Goal: Find specific page/section: Find specific page/section

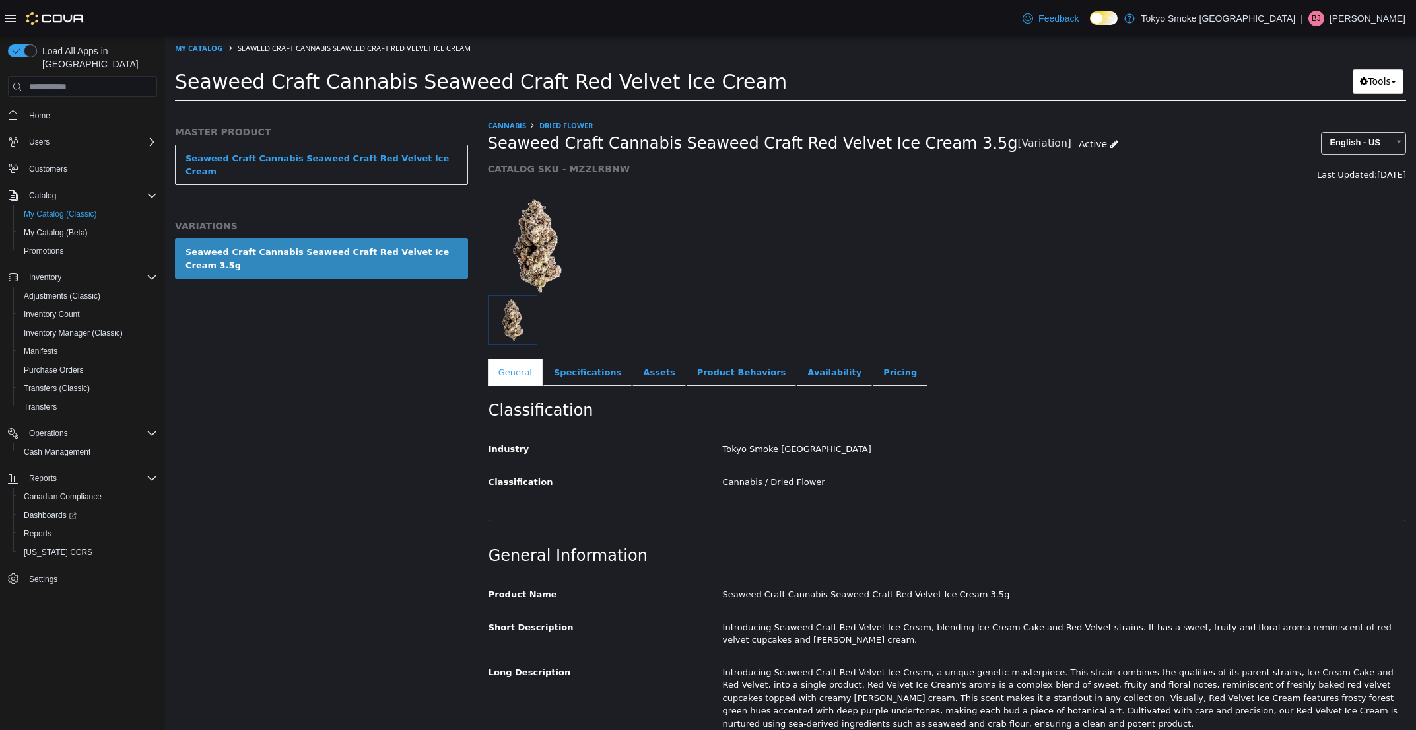
click at [666, 143] on span "Seaweed Craft Cannabis Seaweed Craft Red Velvet Ice Cream 3.5g" at bounding box center [753, 143] width 530 height 20
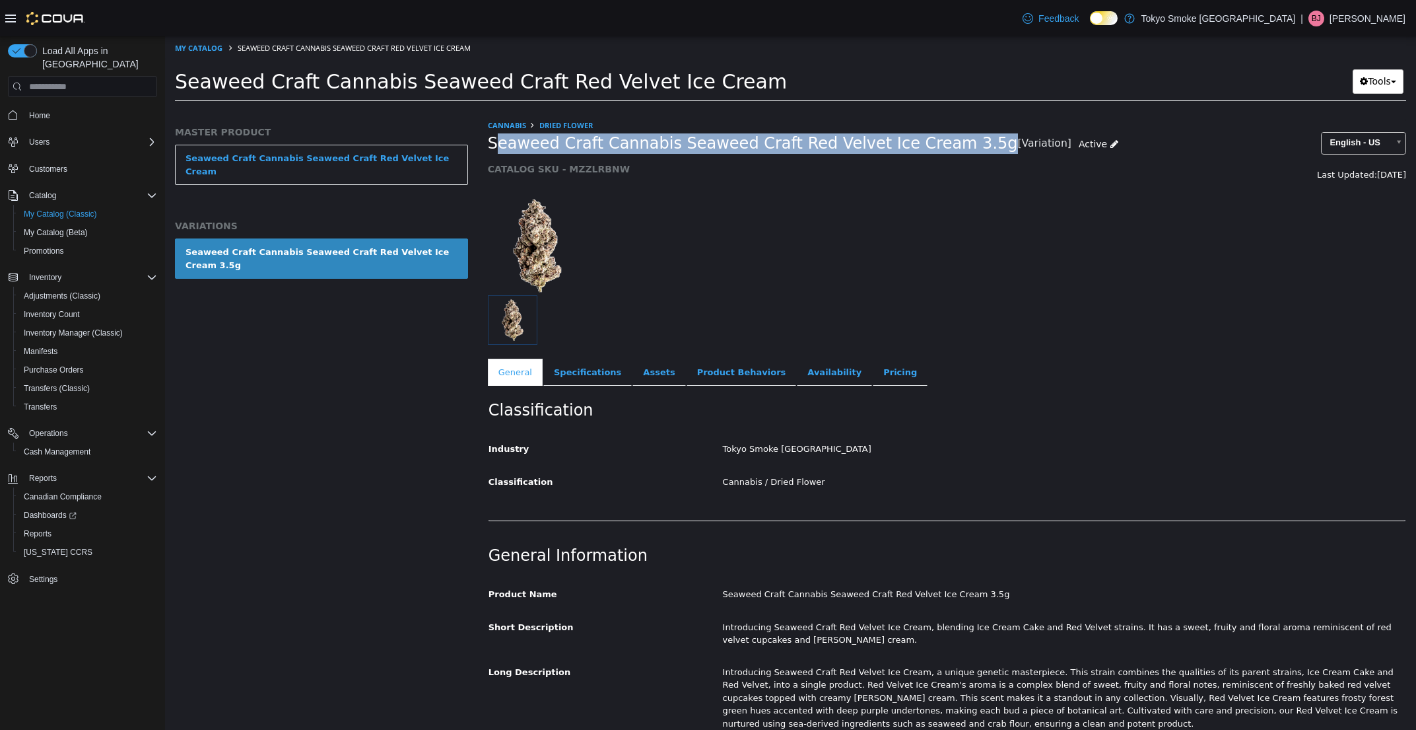
copy span "Seaweed Craft Cannabis Seaweed Craft Red Velvet Ice Cream 3.5g"
